Goal: Information Seeking & Learning: Check status

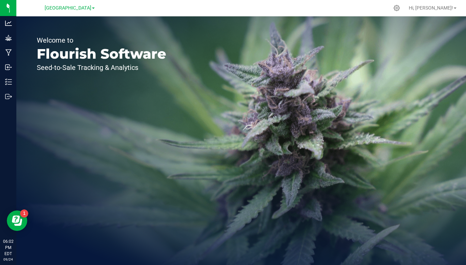
click at [35, 94] on div "Welcome to Flourish Software Seed-to-Sale Tracking & Analytics" at bounding box center [101, 140] width 170 height 248
click at [88, 9] on span "[GEOGRAPHIC_DATA]" at bounding box center [68, 8] width 47 height 6
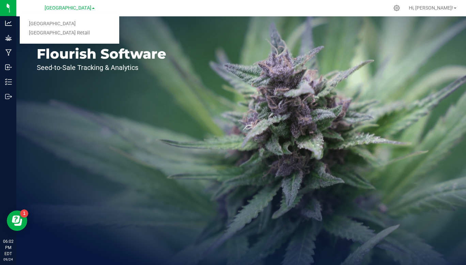
click at [69, 33] on link "[GEOGRAPHIC_DATA] Retail" at bounding box center [69, 33] width 99 height 9
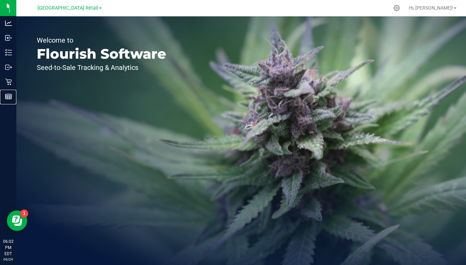
click at [11, 104] on link "Reports" at bounding box center [8, 97] width 16 height 15
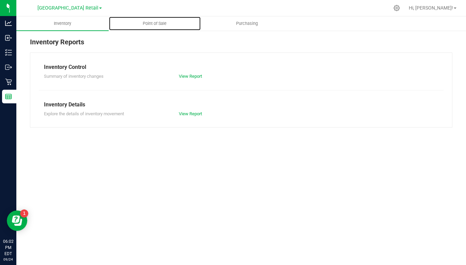
click at [152, 25] on span "Point of Sale" at bounding box center [155, 23] width 42 height 6
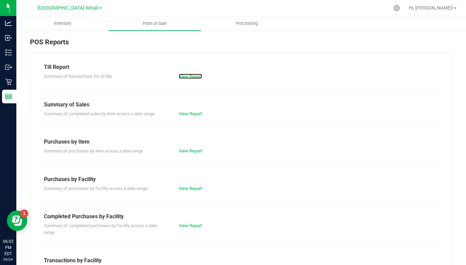
click at [193, 77] on link "View Report" at bounding box center [190, 76] width 23 height 5
